Goal: Check status

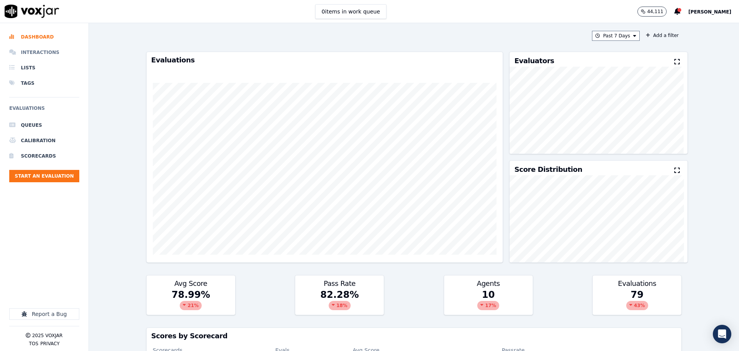
click at [48, 52] on li "Interactions" at bounding box center [44, 52] width 70 height 15
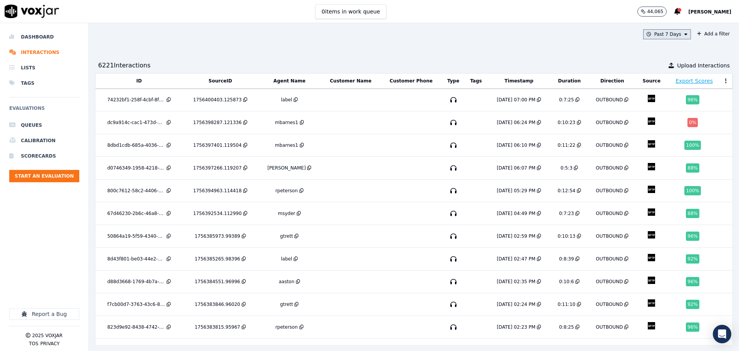
click at [659, 38] on button "Past 7 Days" at bounding box center [667, 34] width 48 height 10
drag, startPoint x: 662, startPoint y: 130, endPoint x: 648, endPoint y: 54, distance: 77.0
click at [648, 54] on div "Custom [DATE] [DATE] Past 7 Days Past 30 Days This Month This Year Cancel Add" at bounding box center [666, 87] width 48 height 90
click at [655, 55] on div "[DATE]" at bounding box center [663, 58] width 16 height 6
click at [672, 129] on button "Add" at bounding box center [679, 123] width 15 height 12
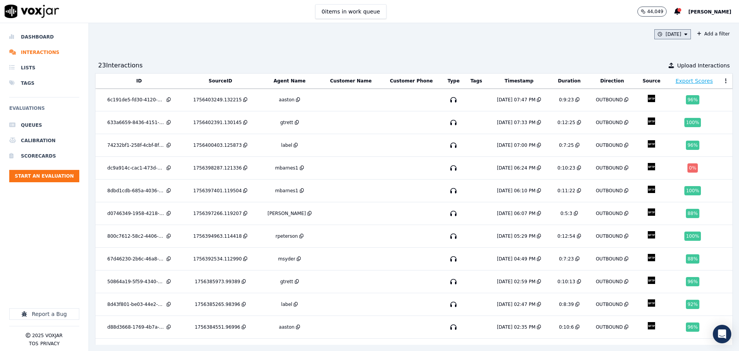
click at [668, 33] on button "[DATE]" at bounding box center [672, 34] width 37 height 10
click at [672, 125] on button "Add" at bounding box center [679, 123] width 15 height 12
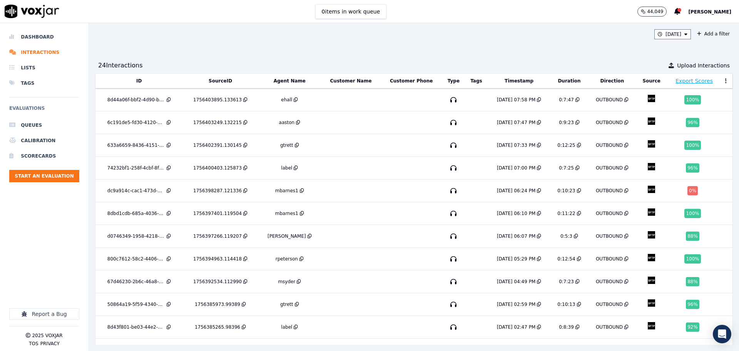
click at [354, 45] on div "[DATE] Add a filter 24 Interaction s Upload Interactions ID SourceID Agent Name…" at bounding box center [414, 186] width 650 height 327
